Goal: Task Accomplishment & Management: Use online tool/utility

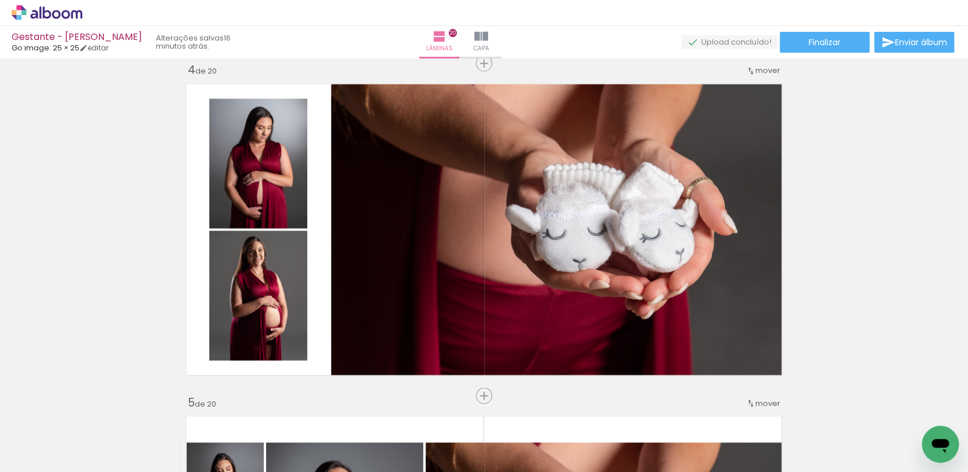
scroll to position [9028, 0]
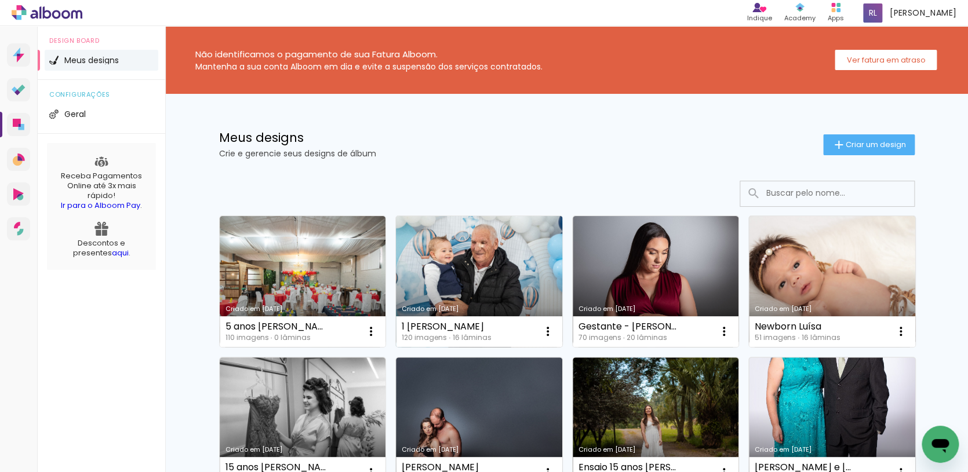
click at [452, 288] on link "Criado em [DATE]" at bounding box center [479, 281] width 166 height 131
